Goal: Communication & Community: Ask a question

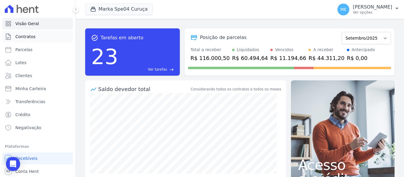
click at [27, 33] on link "Contratos" at bounding box center [37, 37] width 71 height 12
click at [395, 9] on icon "button" at bounding box center [397, 8] width 5 height 5
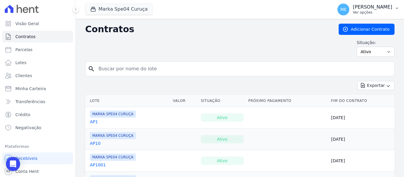
click at [397, 8] on icon "button" at bounding box center [397, 8] width 2 height 1
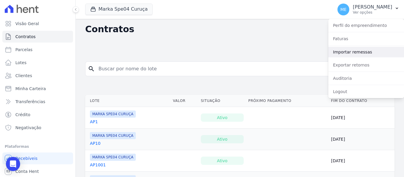
click at [381, 53] on link "Importar remessas" at bounding box center [367, 52] width 76 height 11
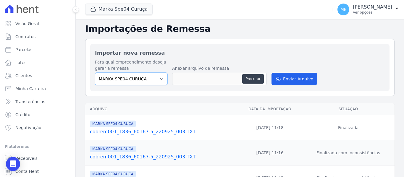
click at [161, 76] on select "MARKA SPE04 CURUÇA MARKA SPE06 EMPREENDIMENTOS E PARTICIPACOES LTDA MK SPE01 PE…" at bounding box center [131, 79] width 73 height 12
select select "faf7fecb-8fd7-4b35-8acd-3d6a38ea6f82"
click at [95, 73] on select "MARKA SPE04 CURUÇA MARKA SPE06 EMPREENDIMENTOS E PARTICIPACOES LTDA MK SPE01 PE…" at bounding box center [131, 79] width 73 height 12
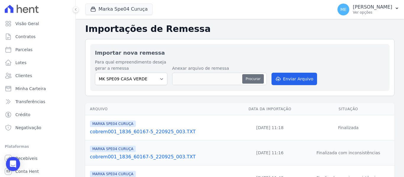
click at [249, 82] on button "Procurar" at bounding box center [252, 78] width 21 height 9
type input "cobrem001_1836_60167-5_220925_004.TXT"
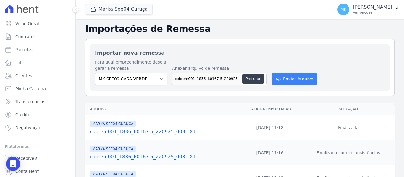
click at [308, 75] on button "Enviar Arquivo" at bounding box center [295, 79] width 46 height 12
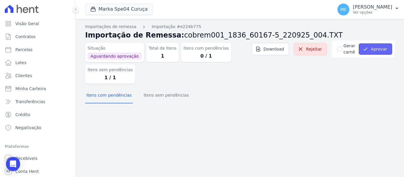
click at [382, 46] on button "Aprovar" at bounding box center [375, 49] width 33 height 11
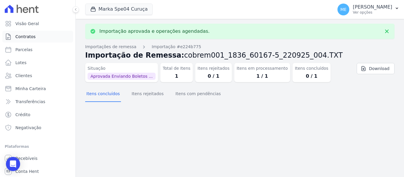
click at [33, 33] on link "Contratos" at bounding box center [37, 37] width 71 height 12
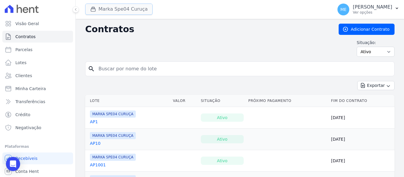
click at [137, 10] on button "Marka Spe04 Curuça" at bounding box center [119, 9] width 68 height 11
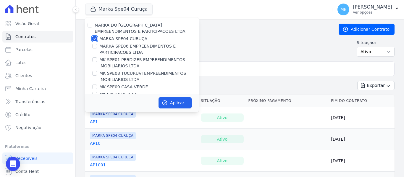
click at [95, 38] on input "MARKA SPE04 CURUÇA" at bounding box center [94, 38] width 5 height 5
checkbox input "false"
click at [94, 88] on input "MK SPE09 CASA VERDE" at bounding box center [94, 87] width 5 height 5
checkbox input "true"
click at [170, 104] on button "Aplicar" at bounding box center [175, 102] width 33 height 11
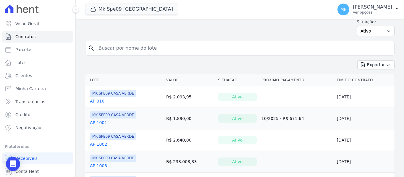
scroll to position [30, 0]
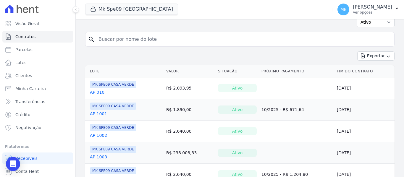
click at [154, 37] on input "search" at bounding box center [243, 39] width 297 height 12
type input "305"
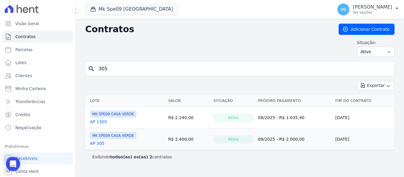
click at [98, 145] on link "AP 305" at bounding box center [97, 144] width 15 height 6
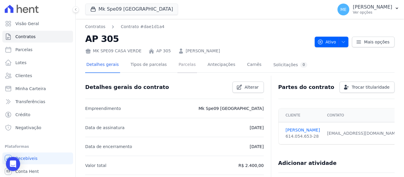
click at [179, 65] on link "Parcelas" at bounding box center [188, 65] width 20 height 16
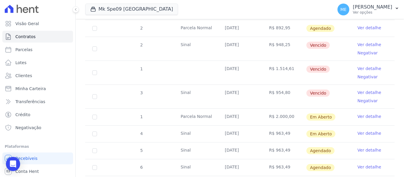
scroll to position [178, 0]
click at [366, 113] on link "Ver detalhe" at bounding box center [370, 116] width 24 height 6
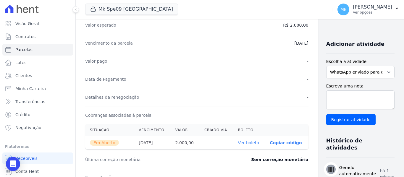
scroll to position [148, 0]
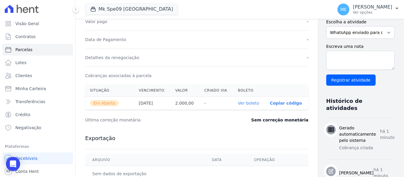
click at [240, 103] on link "Ver boleto" at bounding box center [248, 103] width 21 height 5
click at [14, 165] on icon "Open Intercom Messenger" at bounding box center [13, 164] width 8 height 8
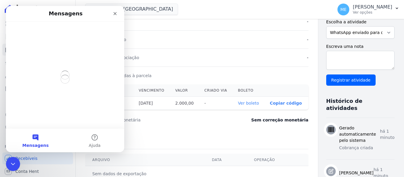
scroll to position [0, 0]
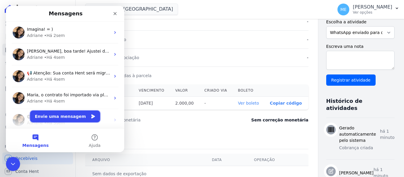
click at [61, 116] on button "Envie uma mensagem" at bounding box center [65, 117] width 70 height 12
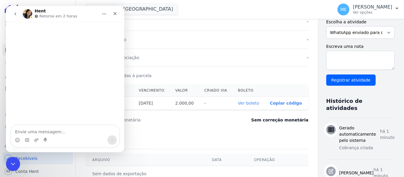
click at [55, 131] on textarea "Envie uma mensagem..." at bounding box center [65, 131] width 108 height 10
type textarea "Bom dia."
type textarea "Foi fei"
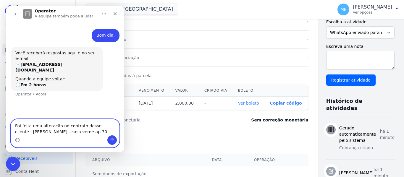
type textarea "Foi feita uma alteração no contrato desse cliente. Luis Eduardo da Trindade Dia…"
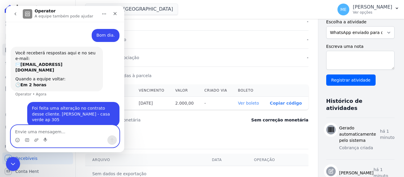
scroll to position [2, 0]
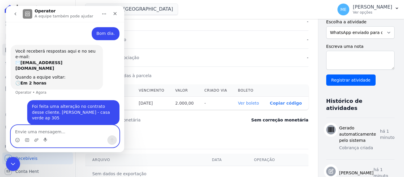
click at [79, 133] on textarea "Envie uma mensagem..." at bounding box center [65, 131] width 108 height 10
click at [41, 131] on textarea "Envie uma mensagem..." at bounding box center [65, 131] width 108 height 10
type textarea "peço que atualiza, por gneetileza"
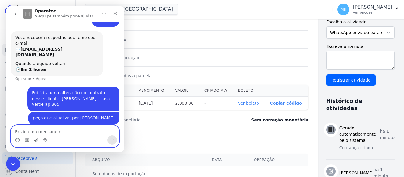
click at [36, 139] on icon "Upload do anexo" at bounding box center [36, 140] width 4 height 3
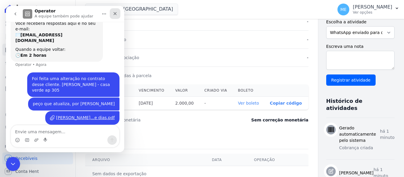
click at [114, 13] on icon "Fechar" at bounding box center [115, 13] width 3 height 3
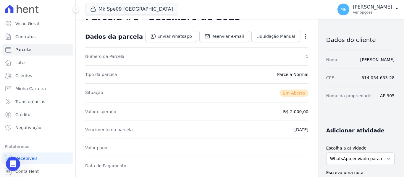
scroll to position [0, 0]
